Goal: Information Seeking & Learning: Learn about a topic

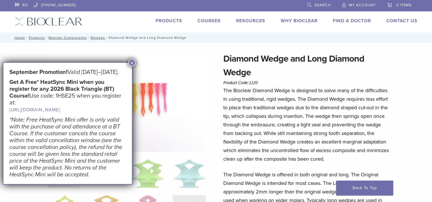
click at [136, 62] on img at bounding box center [127, 102] width 158 height 100
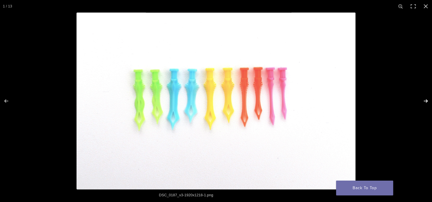
click at [428, 100] on button "Next (arrow right)" at bounding box center [422, 101] width 20 height 29
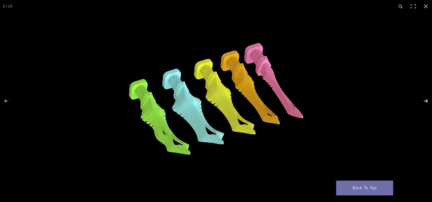
click at [428, 100] on button "Next (arrow right)" at bounding box center [422, 101] width 20 height 29
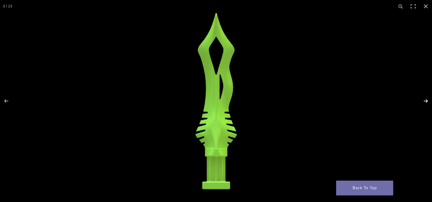
click at [428, 99] on button "Next (arrow right)" at bounding box center [422, 101] width 20 height 29
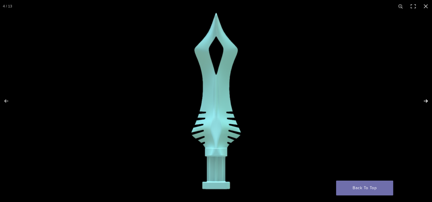
click at [428, 99] on button "Next (arrow right)" at bounding box center [422, 101] width 20 height 29
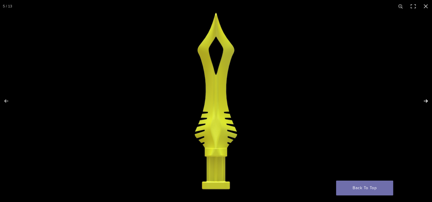
click at [428, 99] on button "Next (arrow right)" at bounding box center [422, 101] width 20 height 29
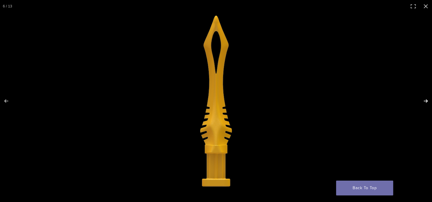
click at [428, 99] on button "Next (arrow right)" at bounding box center [422, 101] width 20 height 29
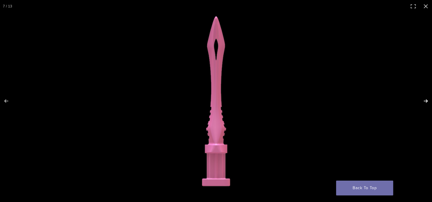
click at [428, 99] on button "Next (arrow right)" at bounding box center [422, 101] width 20 height 29
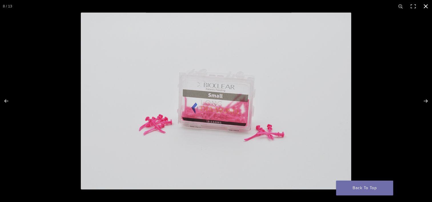
click at [423, 5] on button "Close (Esc)" at bounding box center [426, 6] width 13 height 13
